Goal: Find specific page/section: Find specific page/section

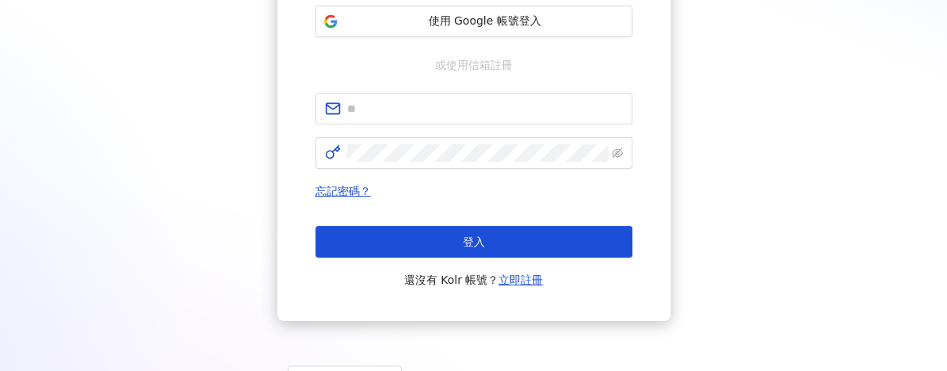
click at [460, 128] on form at bounding box center [473, 131] width 317 height 76
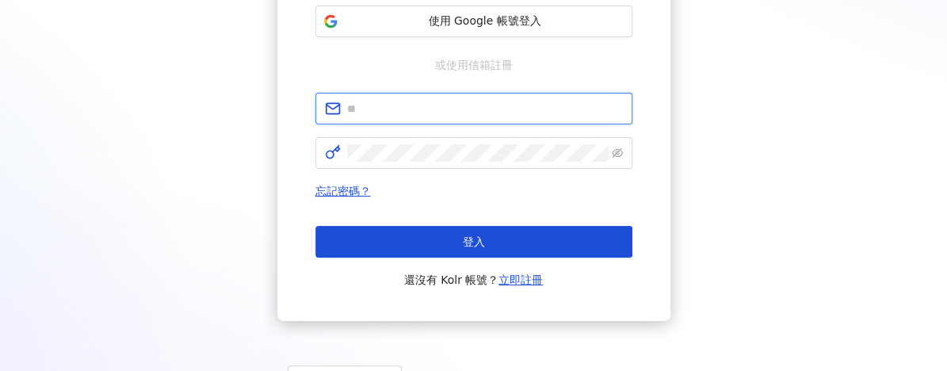
click at [448, 105] on input "text" at bounding box center [485, 108] width 276 height 17
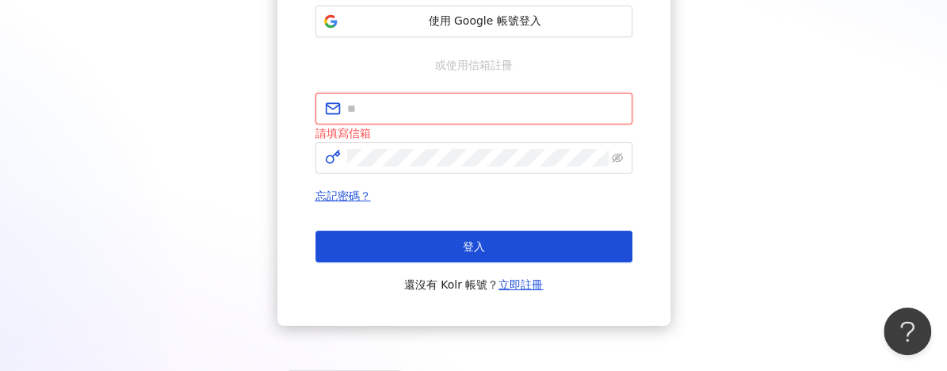
type input "**********"
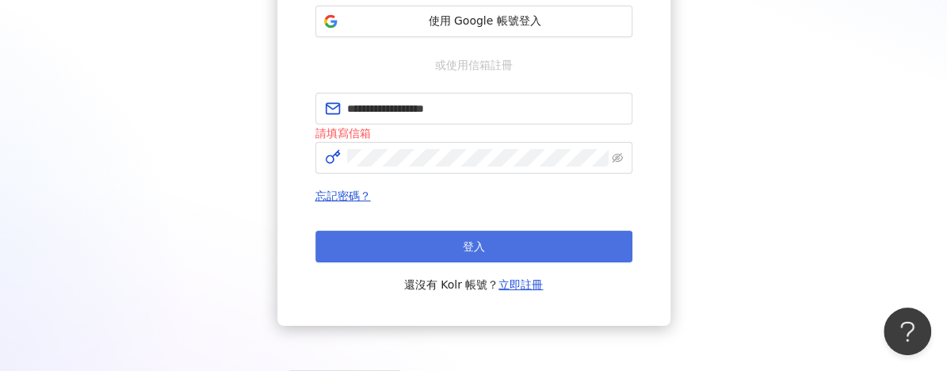
click at [482, 243] on span "登入" at bounding box center [474, 246] width 22 height 13
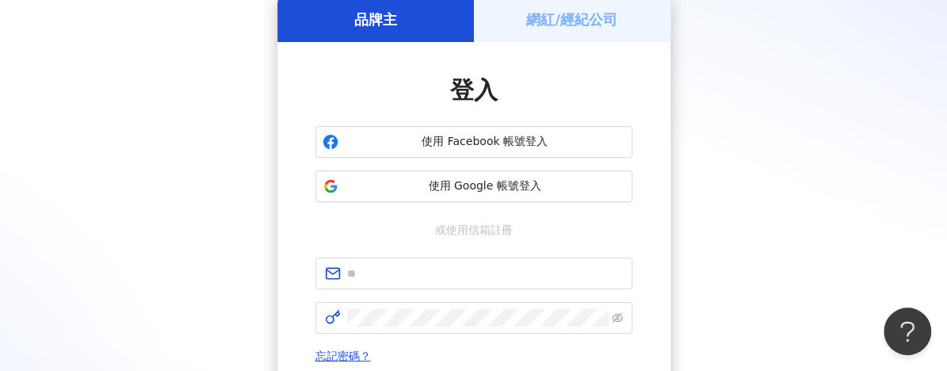
scroll to position [238, 0]
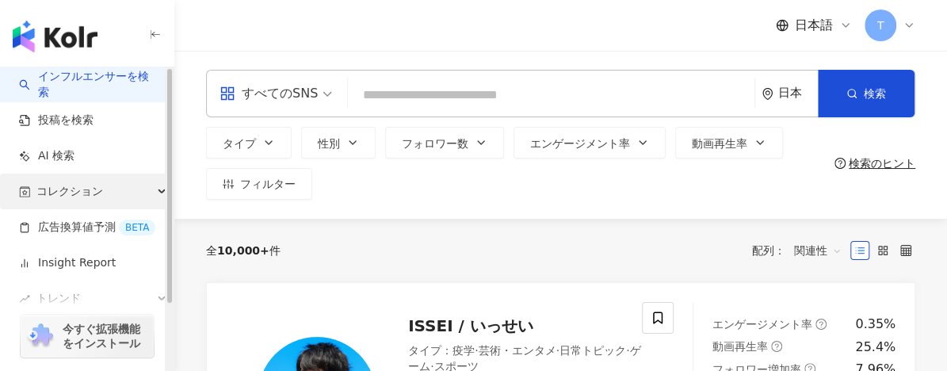
click at [84, 189] on span "コレクション" at bounding box center [69, 192] width 67 height 36
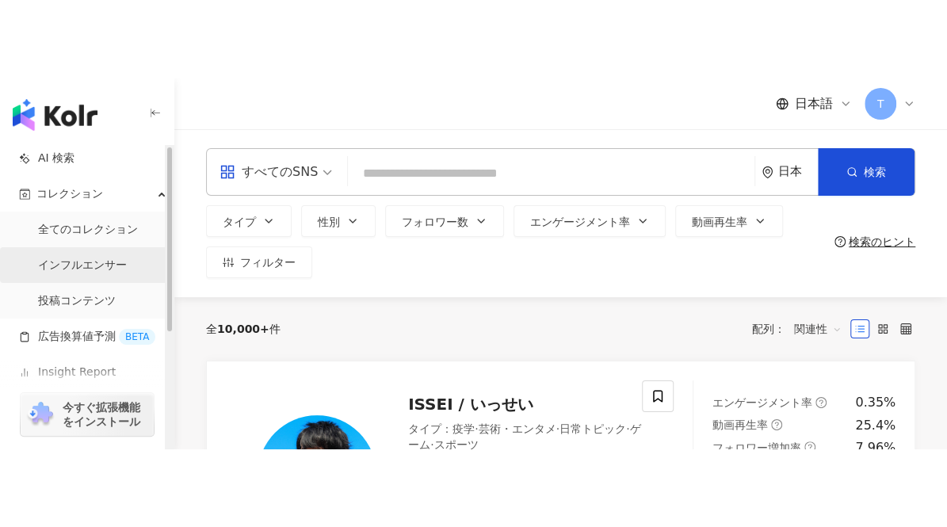
scroll to position [79, 0]
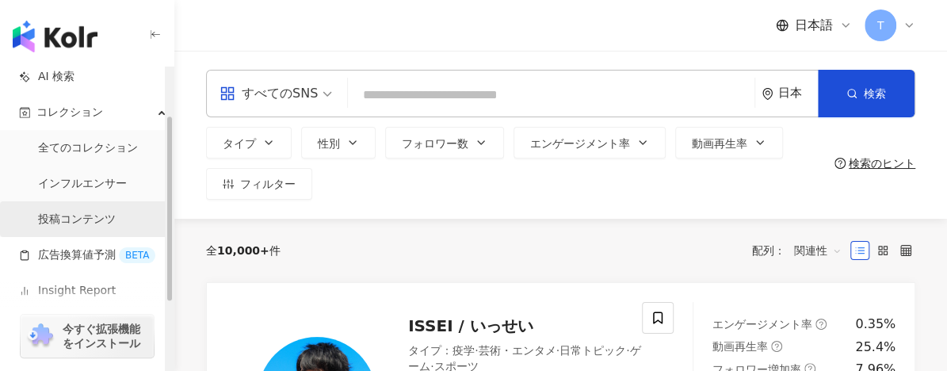
click at [91, 220] on link "投稿コンテンツ" at bounding box center [77, 220] width 78 height 16
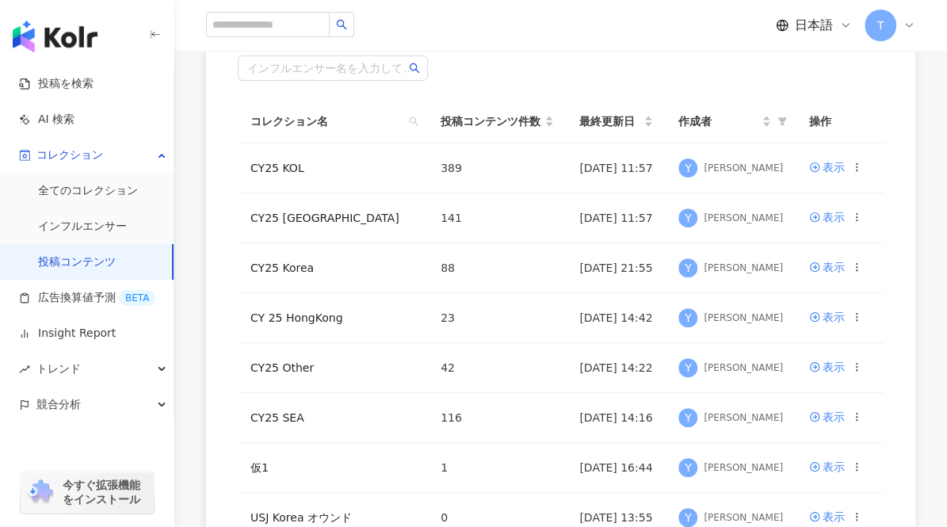
scroll to position [159, 0]
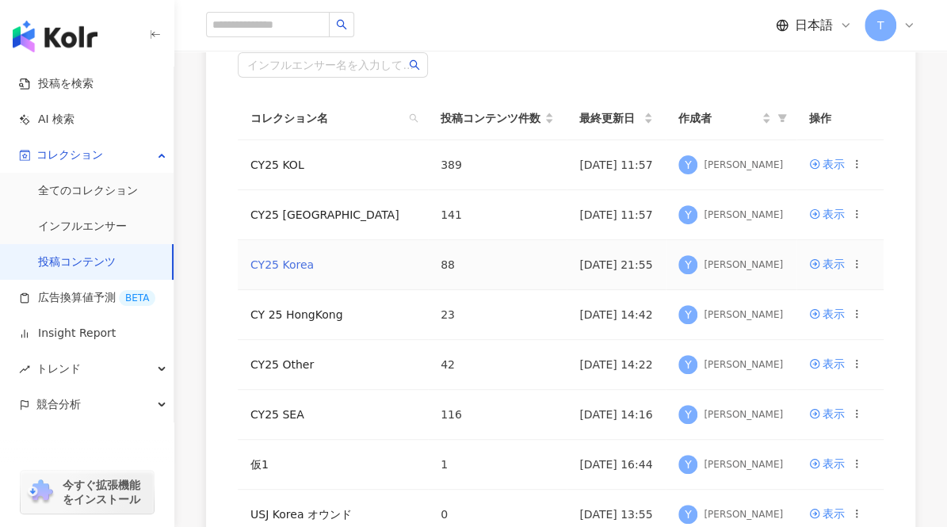
click at [296, 263] on link "CY25 Korea" at bounding box center [281, 264] width 63 height 13
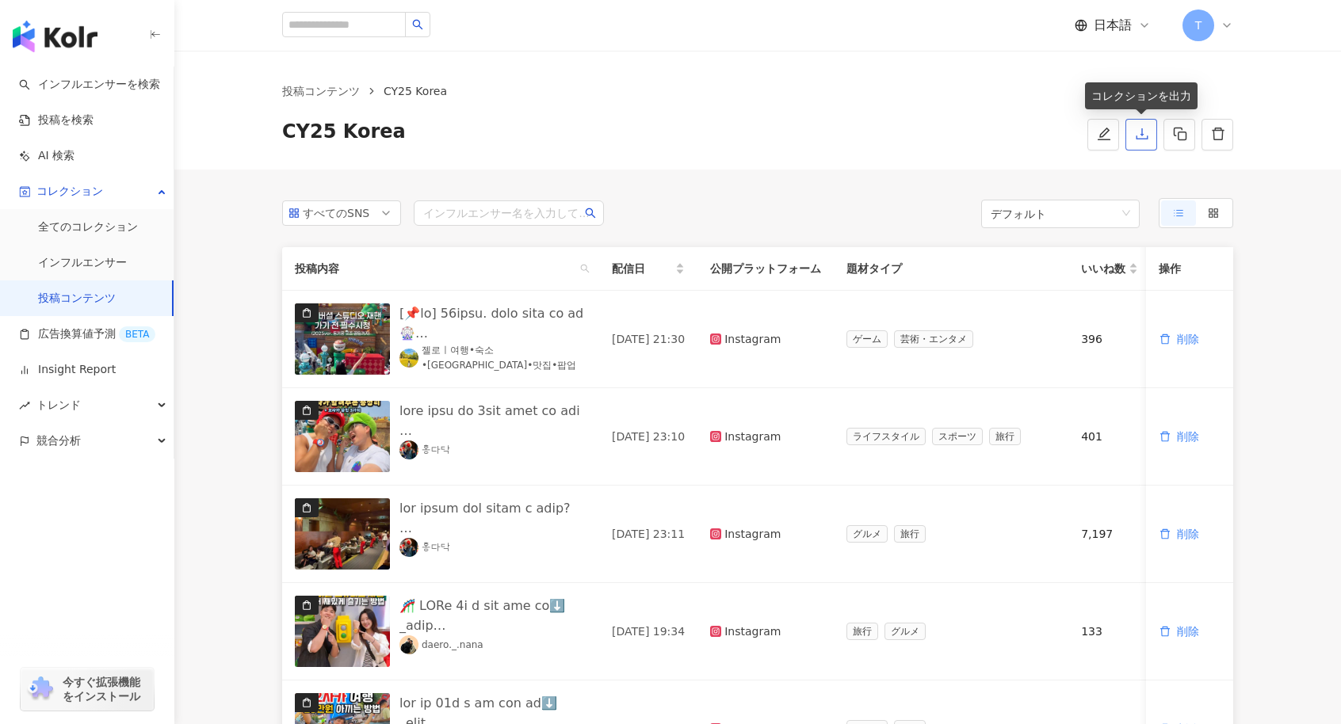
click at [946, 136] on icon "download" at bounding box center [1142, 134] width 14 height 14
